Goal: Information Seeking & Learning: Learn about a topic

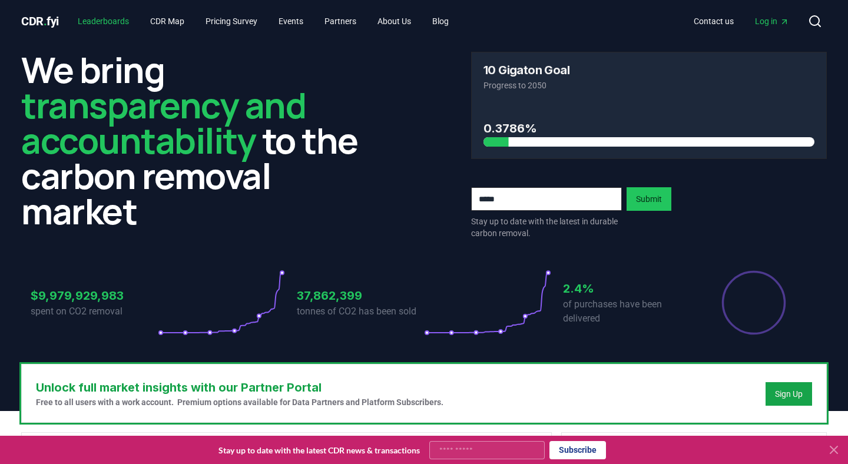
click at [120, 22] on link "Leaderboards" at bounding box center [103, 21] width 70 height 21
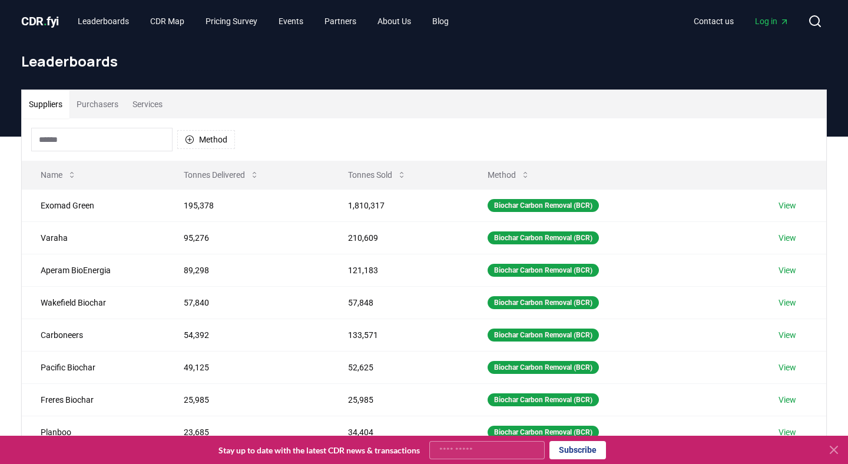
click at [110, 103] on button "Purchasers" at bounding box center [97, 104] width 56 height 28
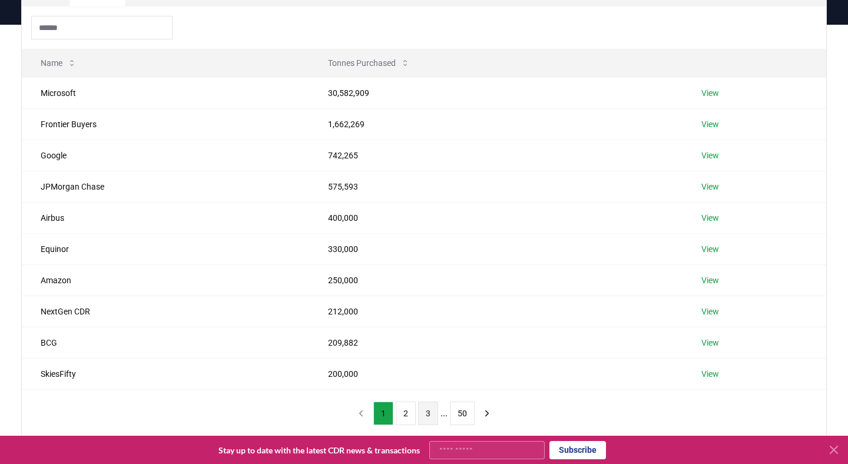
scroll to position [111, 0]
click at [401, 415] on button "2" at bounding box center [406, 414] width 20 height 24
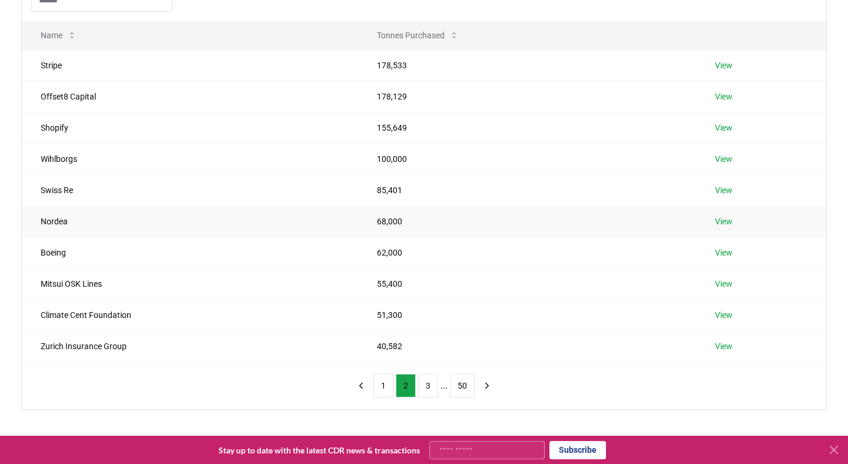
scroll to position [142, 0]
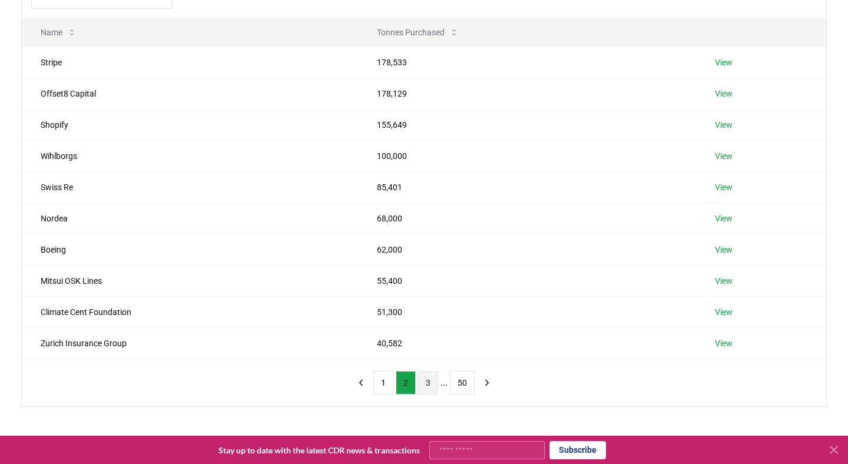
click at [427, 387] on button "3" at bounding box center [428, 383] width 20 height 24
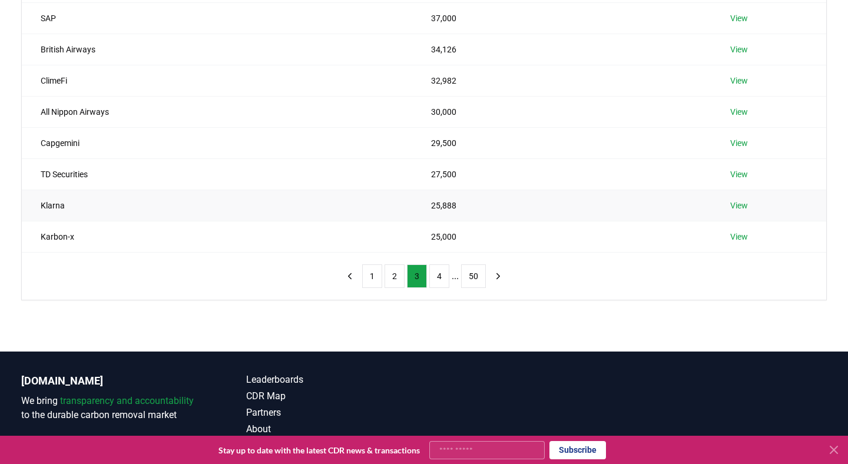
scroll to position [255, 0]
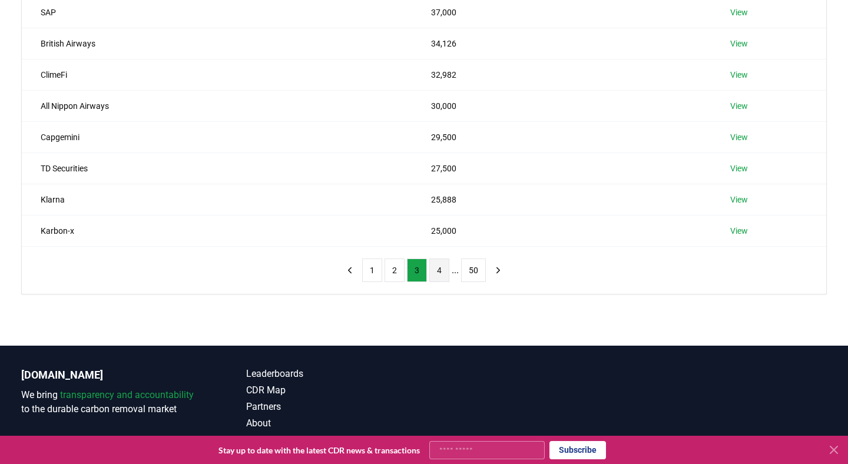
click at [434, 271] on button "4" at bounding box center [439, 270] width 20 height 24
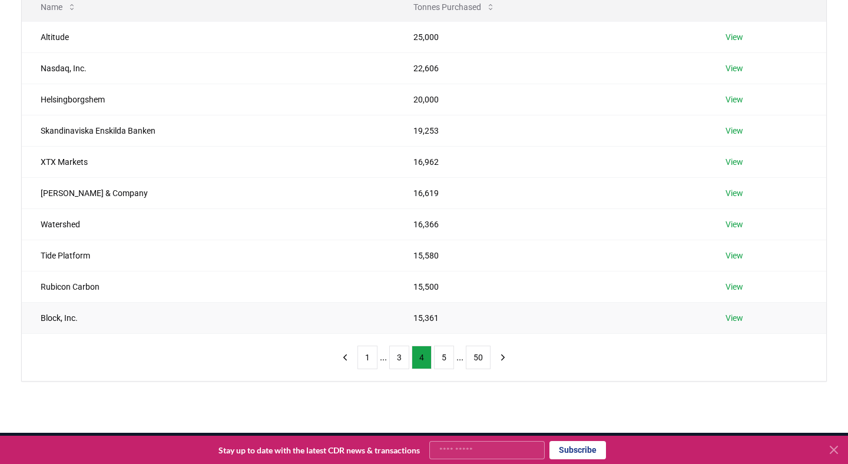
scroll to position [121, 0]
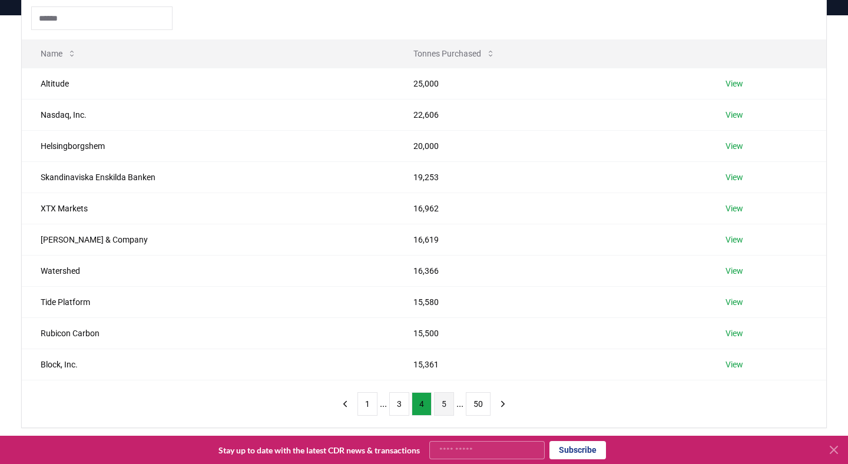
click at [448, 403] on button "5" at bounding box center [444, 404] width 20 height 24
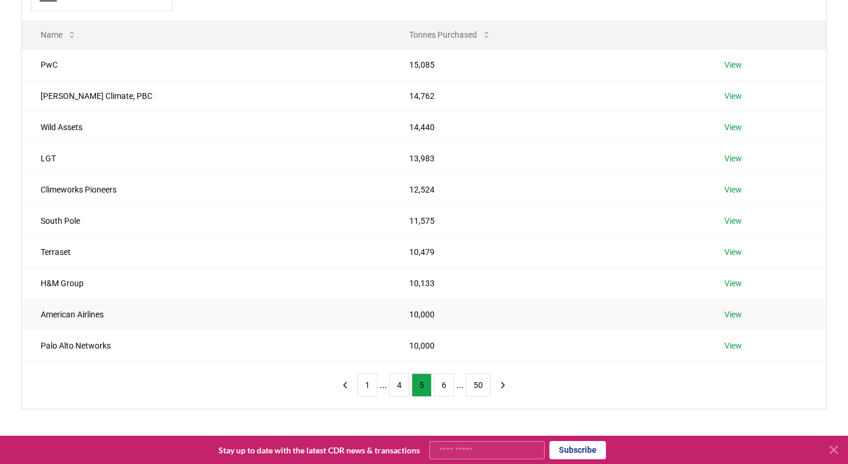
scroll to position [145, 0]
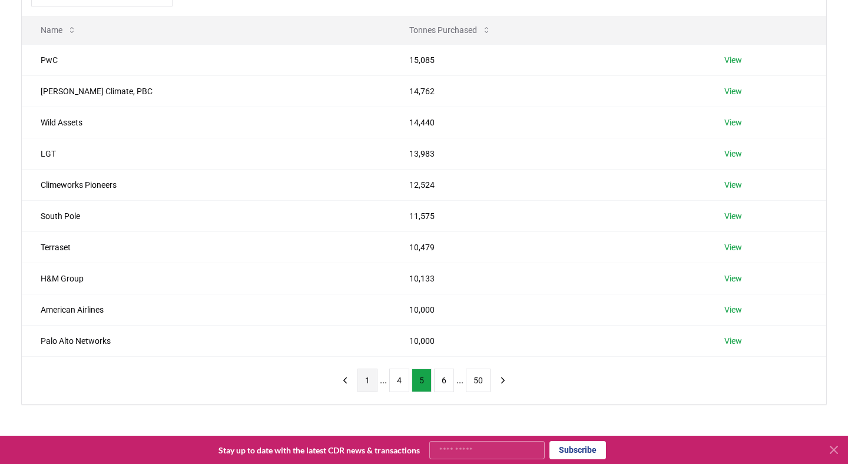
click at [359, 376] on button "1" at bounding box center [367, 381] width 20 height 24
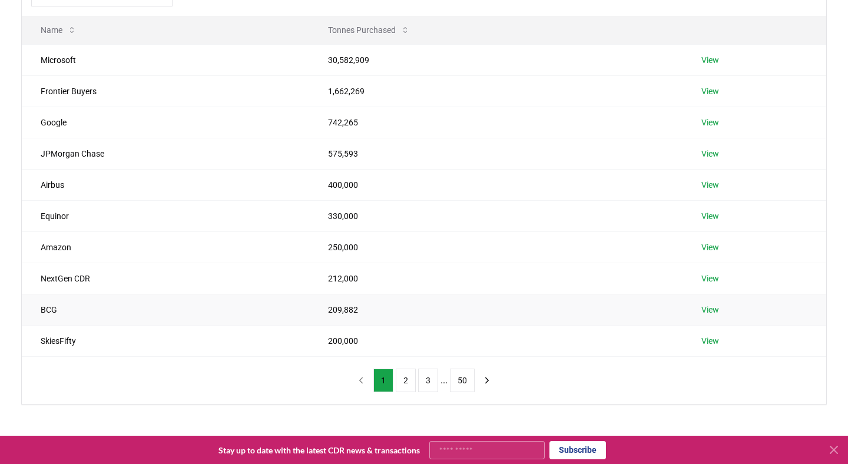
scroll to position [81, 0]
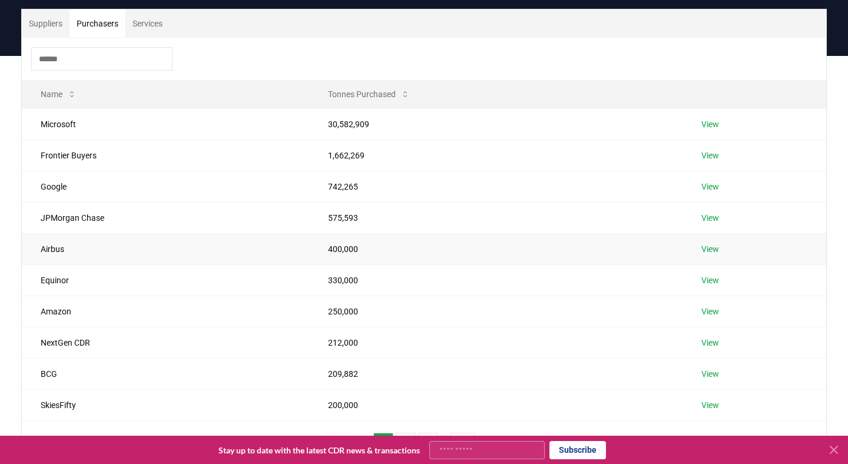
click at [704, 246] on link "View" at bounding box center [710, 249] width 18 height 12
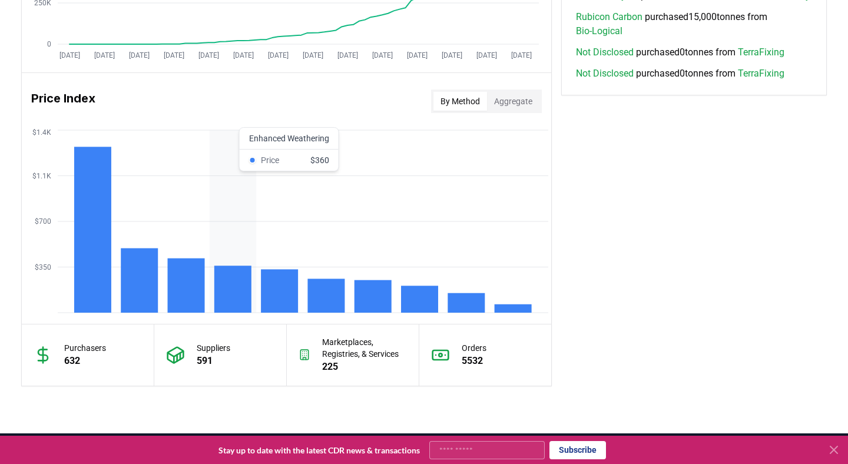
scroll to position [908, 0]
